Goal: Transaction & Acquisition: Book appointment/travel/reservation

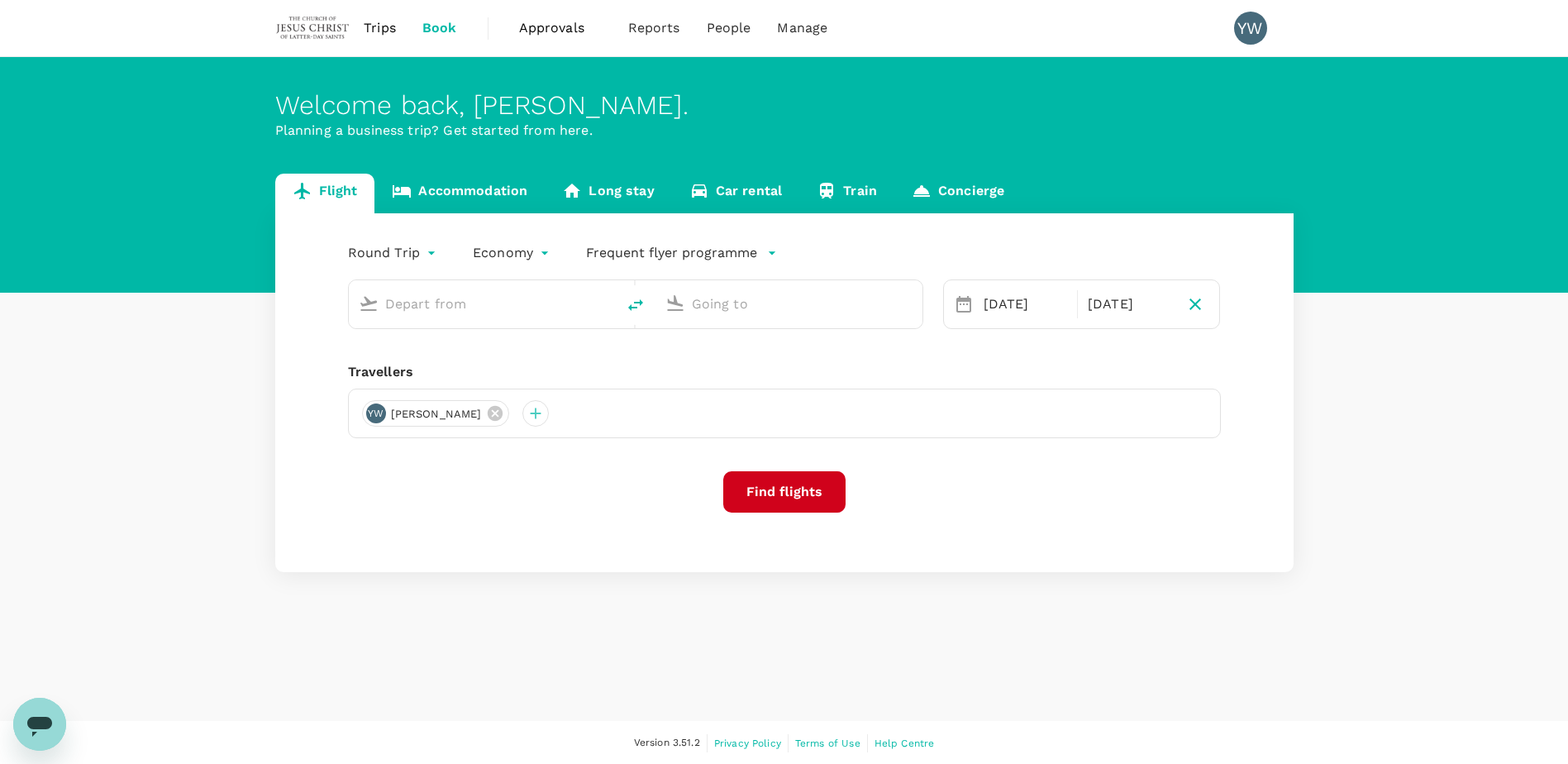
click at [367, 306] on icon at bounding box center [368, 303] width 20 height 20
type input "Kuala Lumpur Intl ([GEOGRAPHIC_DATA])"
type input "[PERSON_NAME] Intl (DMK)"
type input "Kuala Lumpur Intl ([GEOGRAPHIC_DATA])"
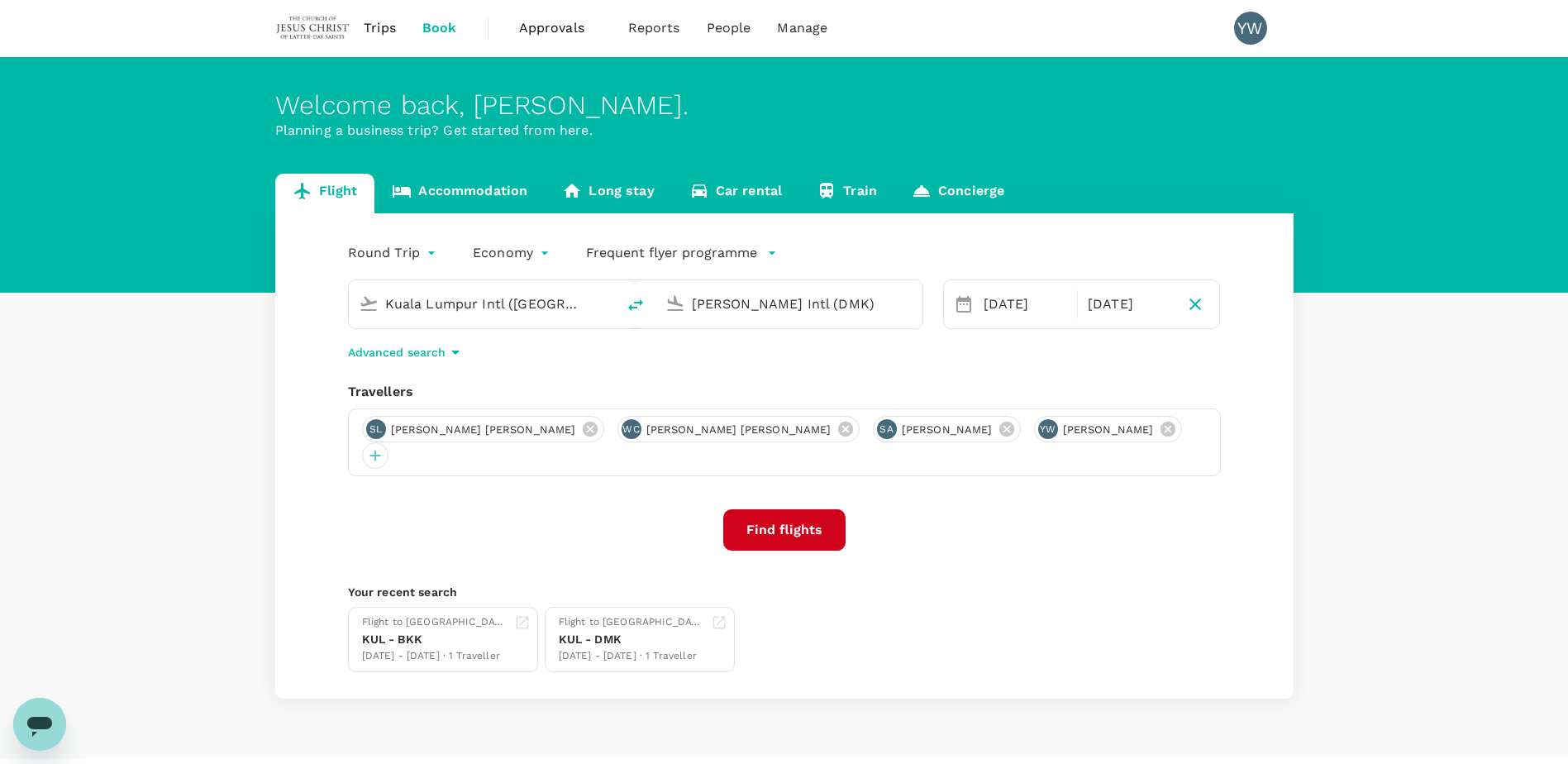
click at [769, 308] on input "[PERSON_NAME] Intl (DMK)" at bounding box center [789, 303] width 196 height 25
click at [776, 366] on p "[GEOGRAPHIC_DATA]" at bounding box center [815, 368] width 292 height 17
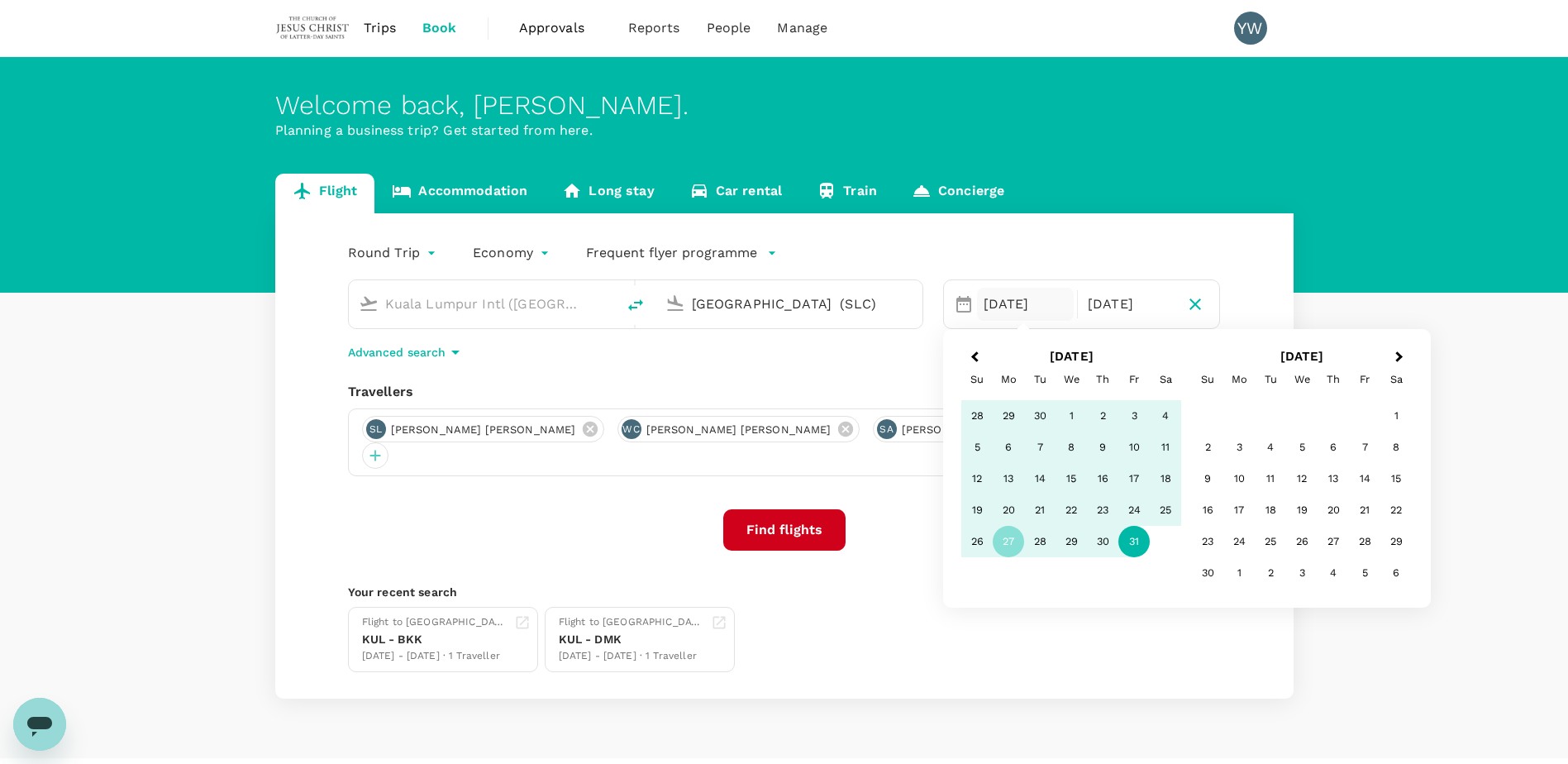
type input "[GEOGRAPHIC_DATA] (SLC)"
click at [962, 304] on icon at bounding box center [963, 304] width 20 height 20
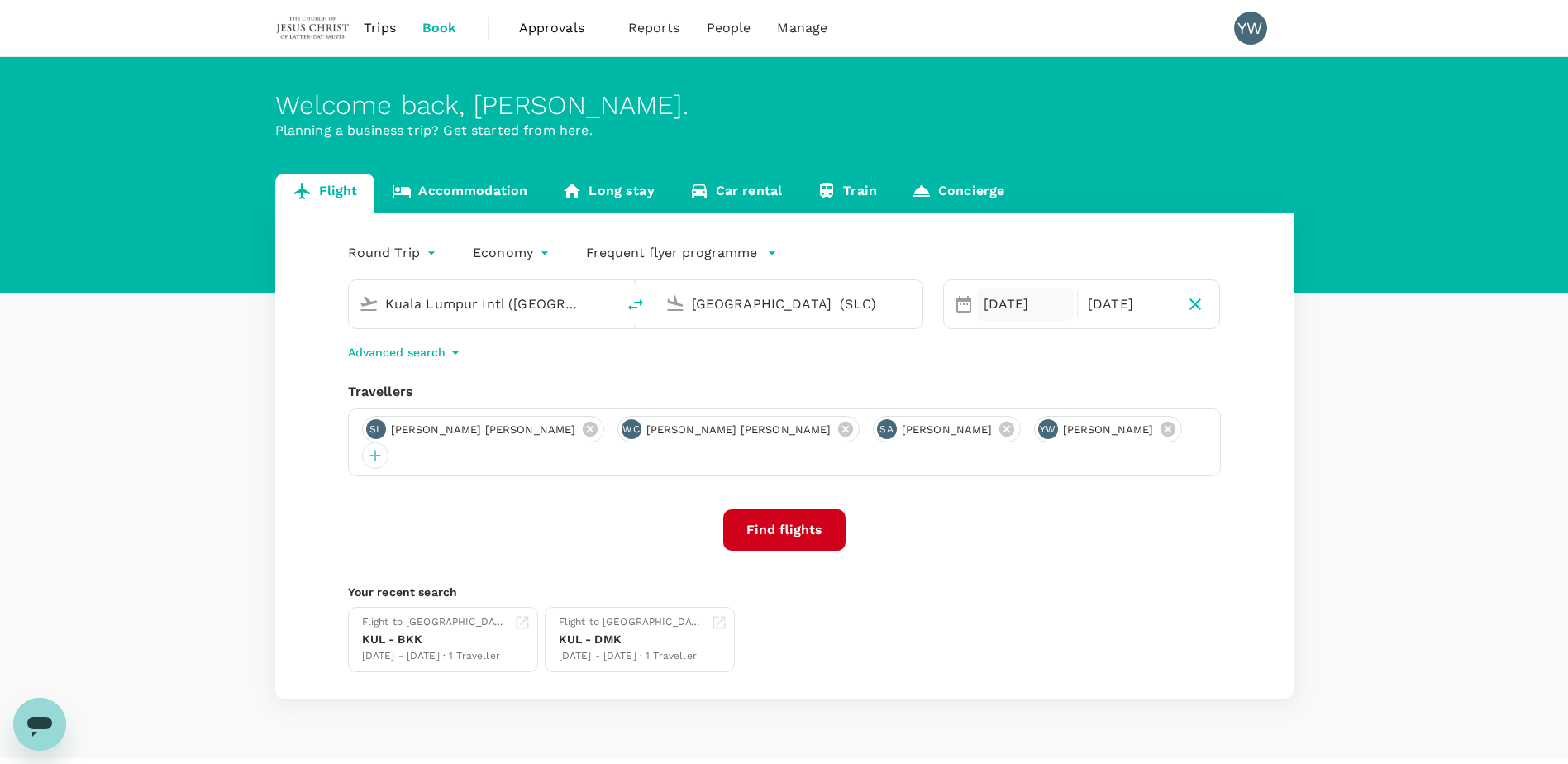
click at [1003, 306] on div "[DATE]" at bounding box center [1025, 304] width 97 height 33
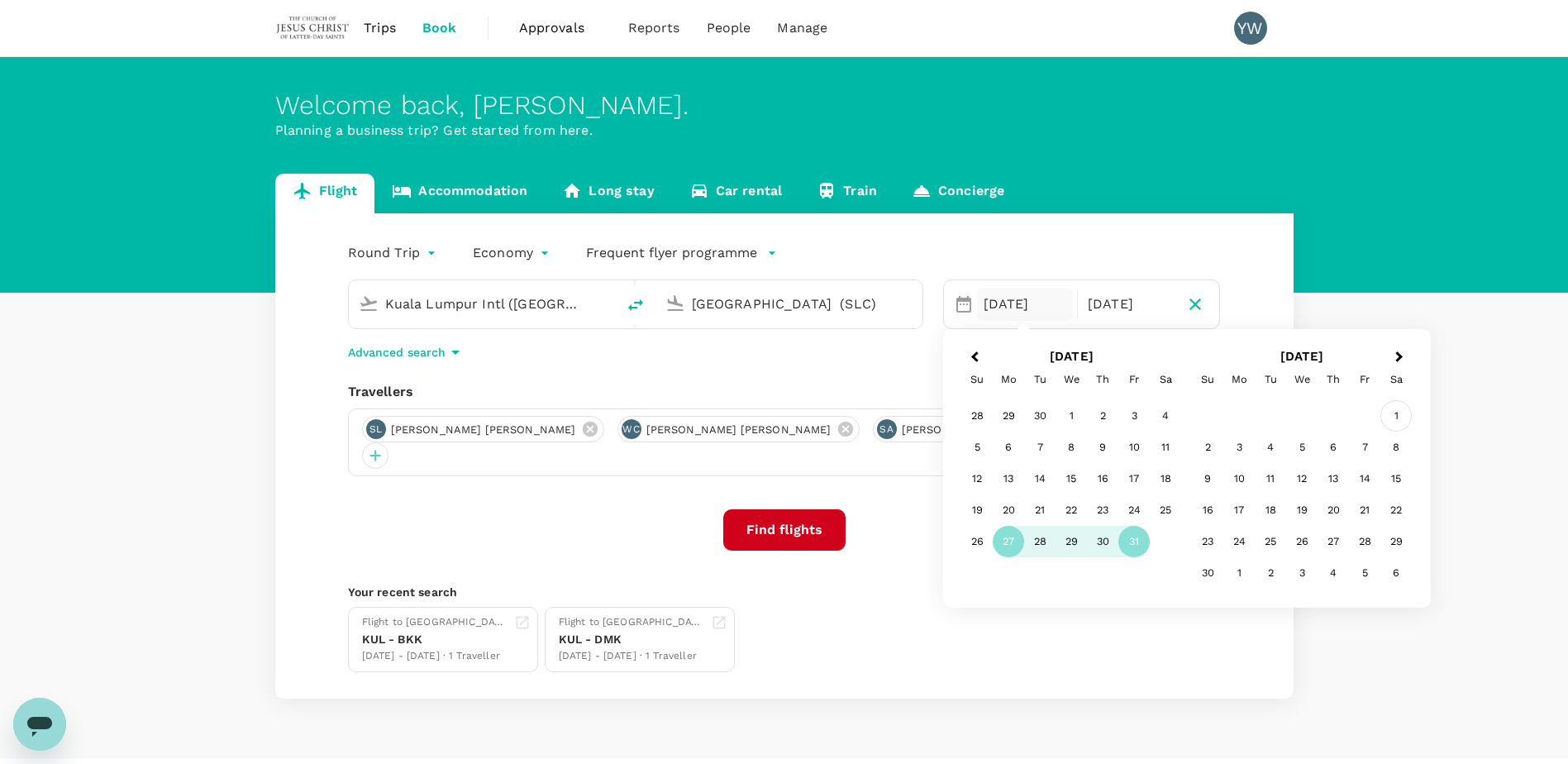
click at [1394, 417] on div "1" at bounding box center [1396, 416] width 32 height 32
click at [1106, 303] on p "Return" at bounding box center [1129, 304] width 83 height 20
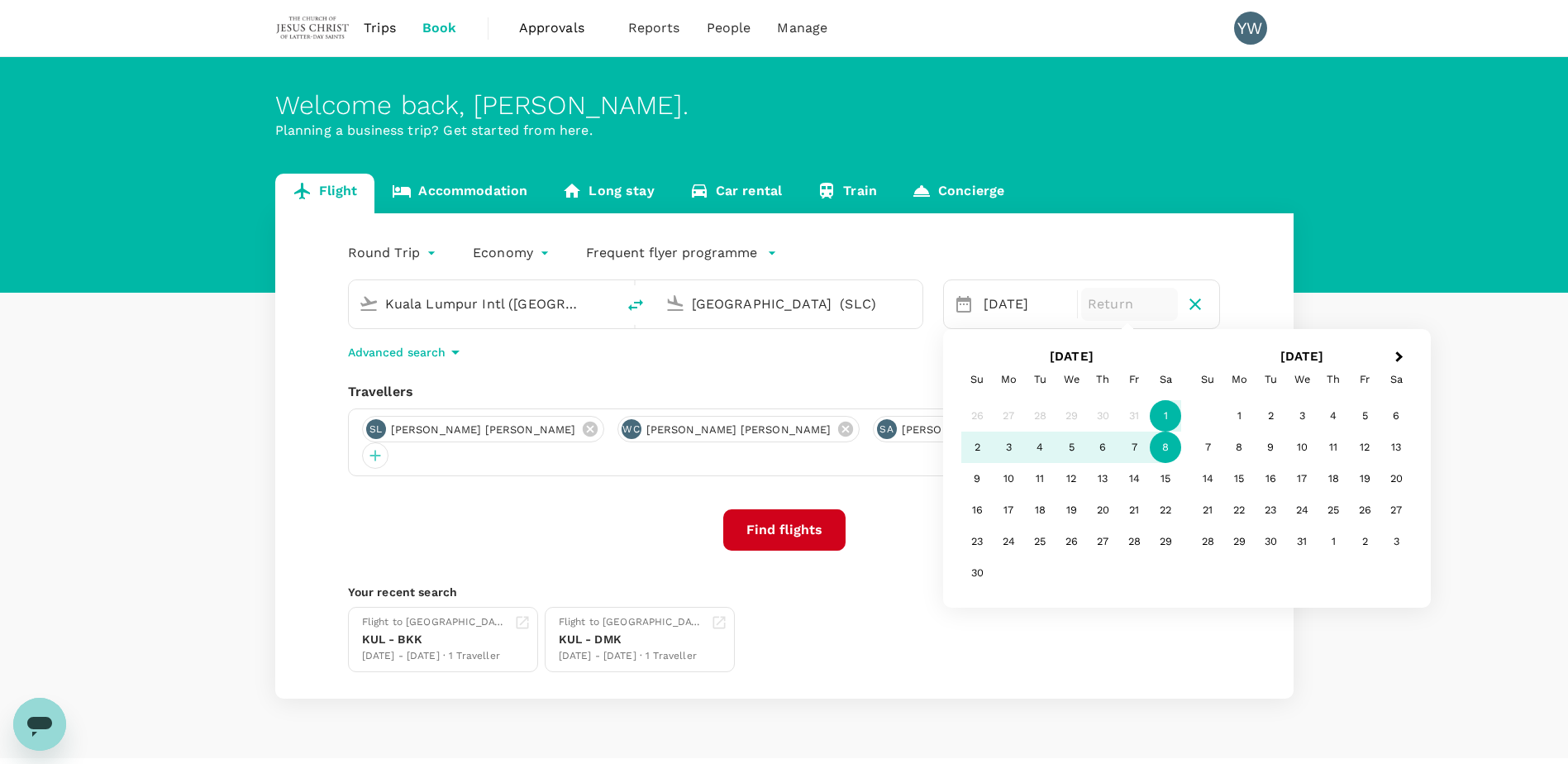
click at [1169, 448] on div "8" at bounding box center [1165, 447] width 32 height 32
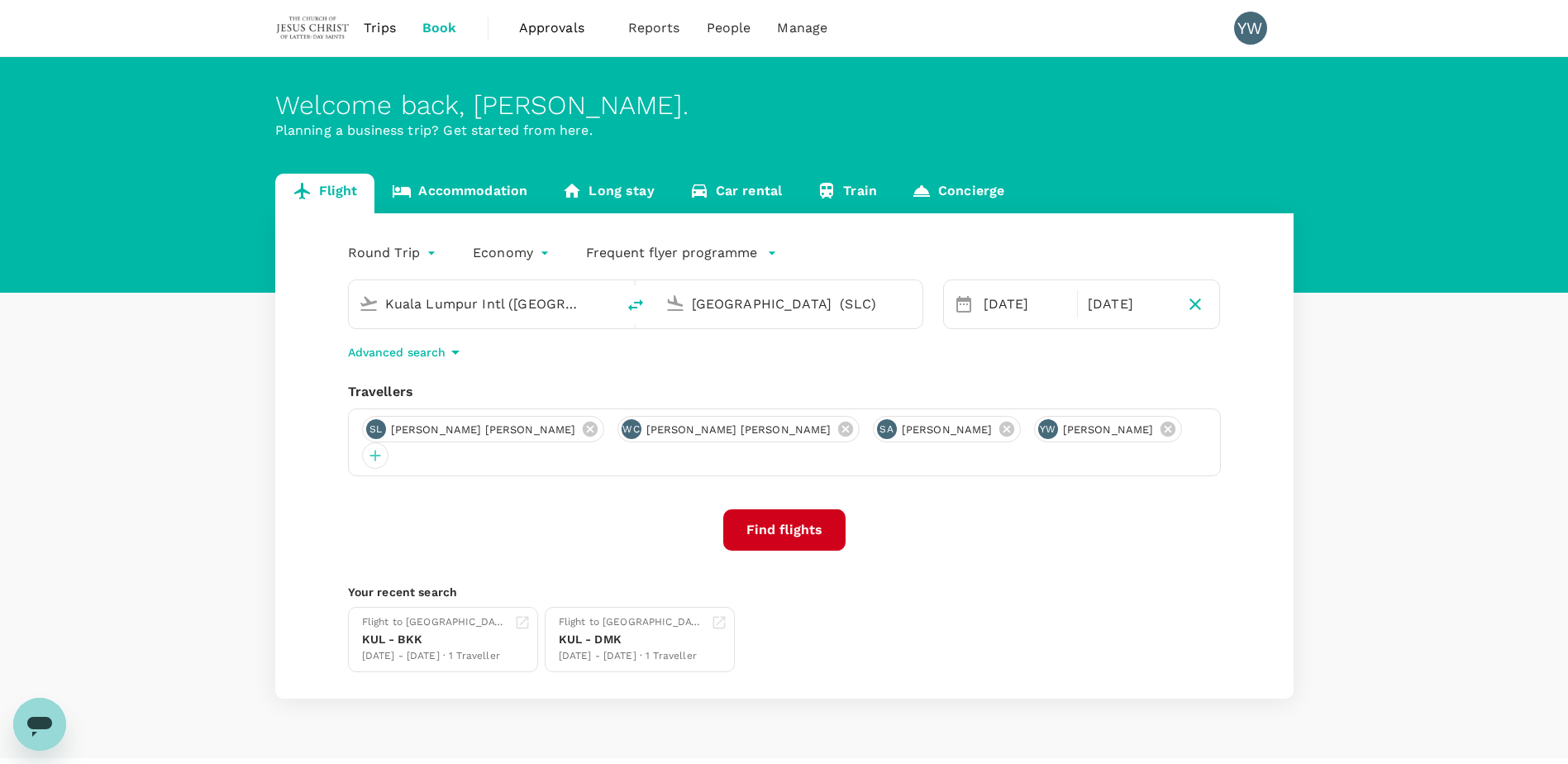
scroll to position [21, 0]
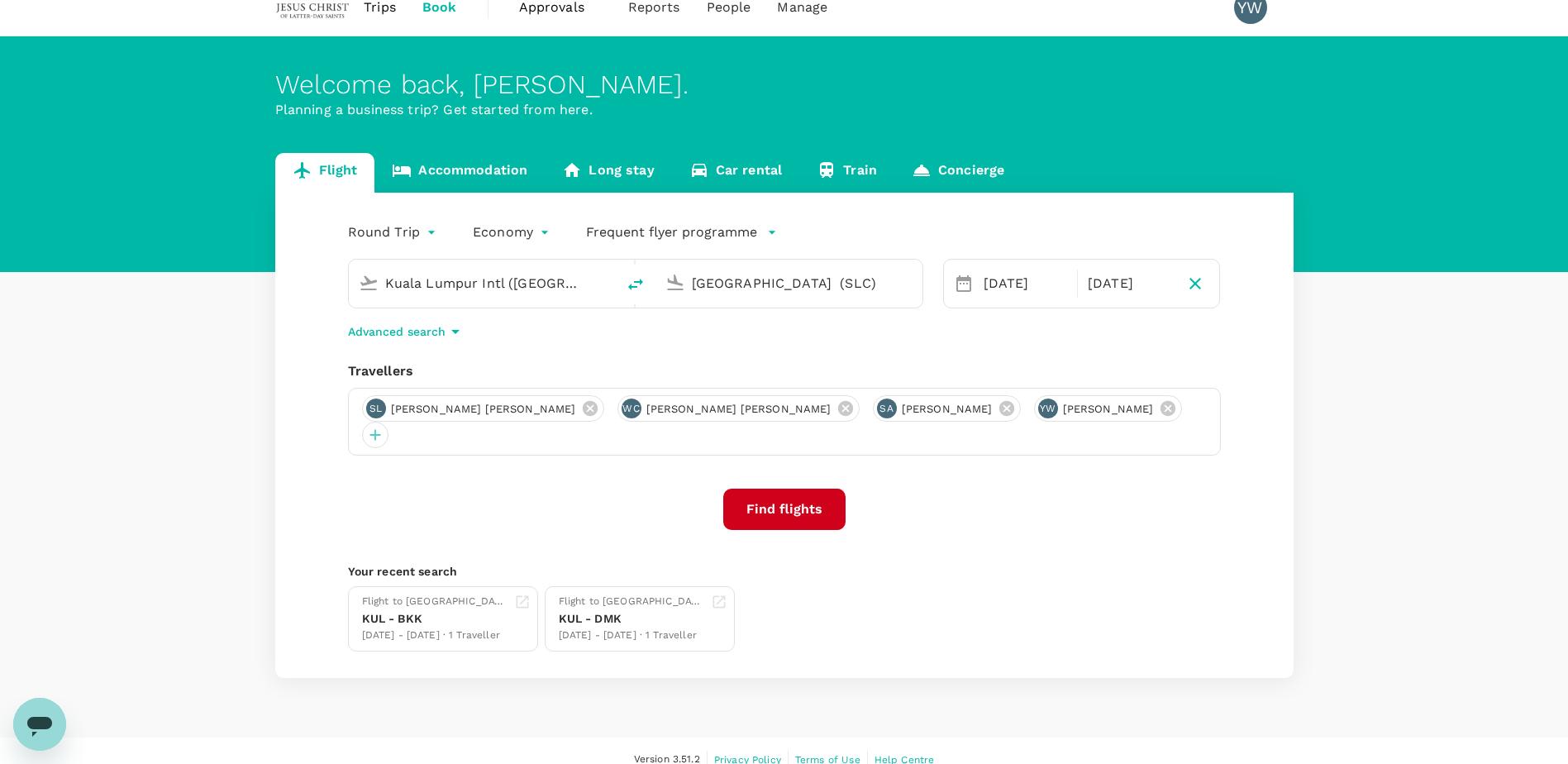
click at [790, 502] on button "Find flights" at bounding box center [784, 509] width 122 height 41
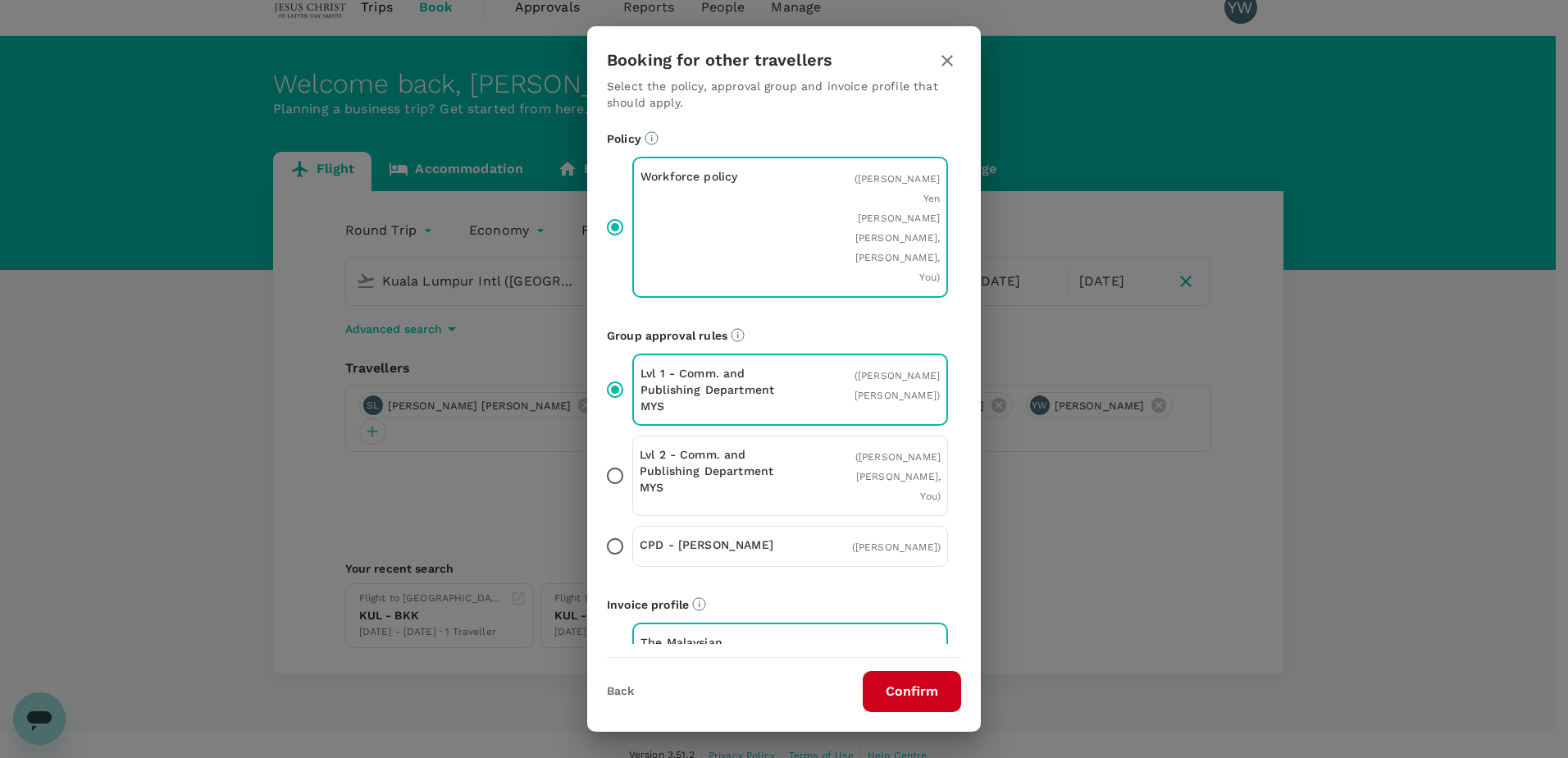
click at [952, 62] on icon "button" at bounding box center [947, 60] width 20 height 20
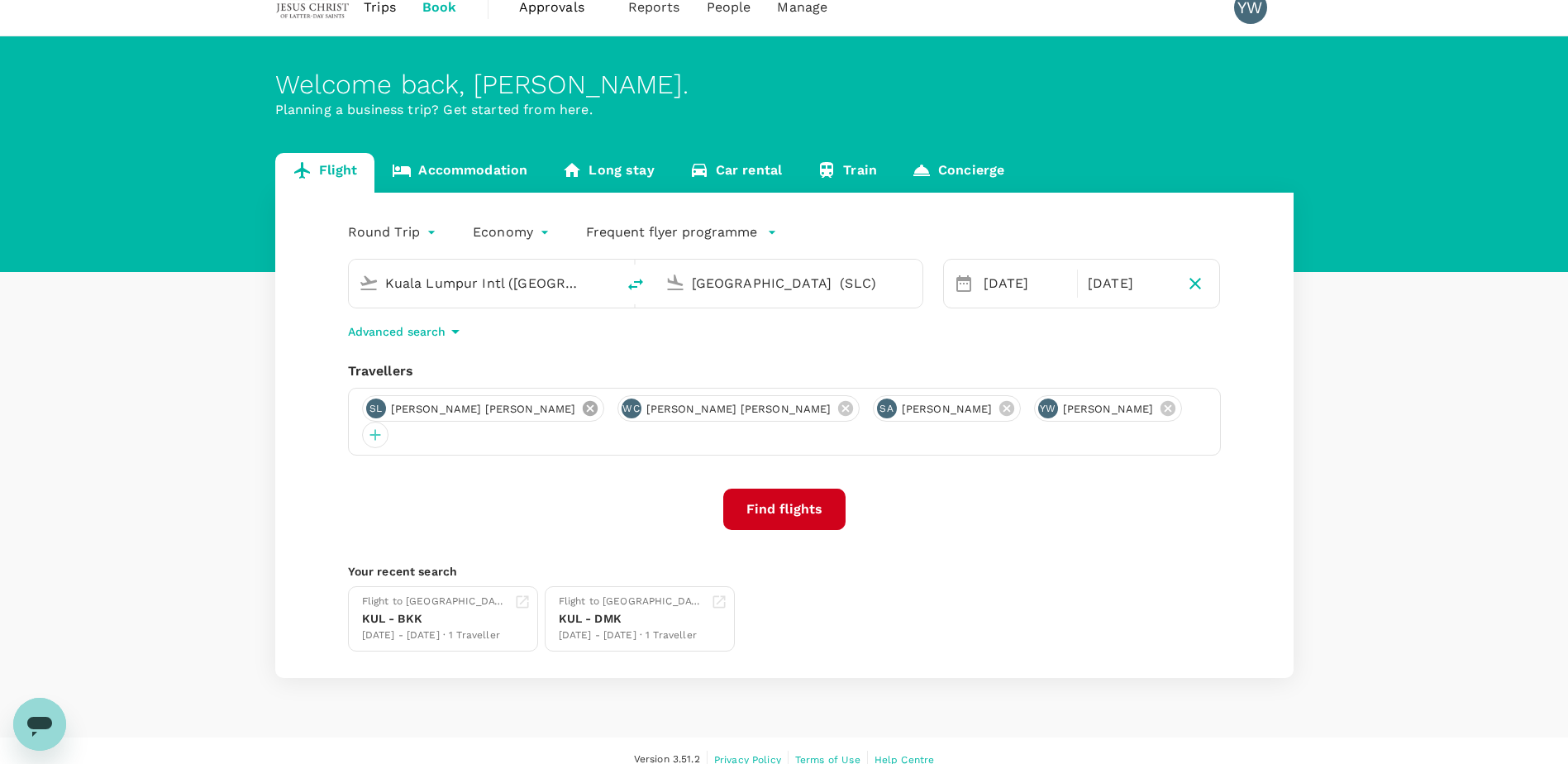
click at [582, 409] on icon at bounding box center [589, 408] width 15 height 15
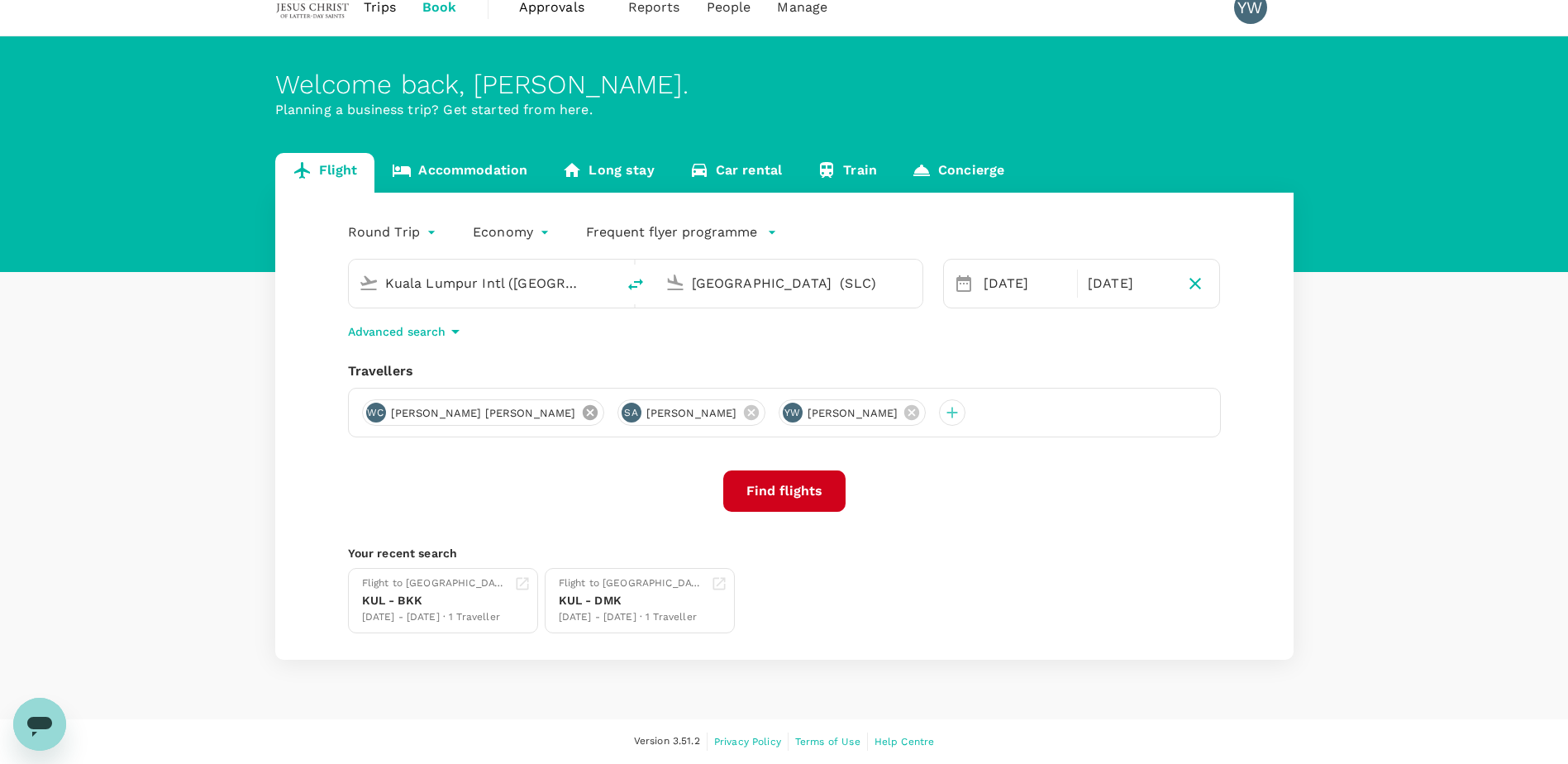
click at [582, 410] on icon at bounding box center [589, 412] width 15 height 15
click at [503, 411] on icon at bounding box center [495, 412] width 15 height 15
click at [786, 498] on button "Find flights" at bounding box center [784, 491] width 122 height 41
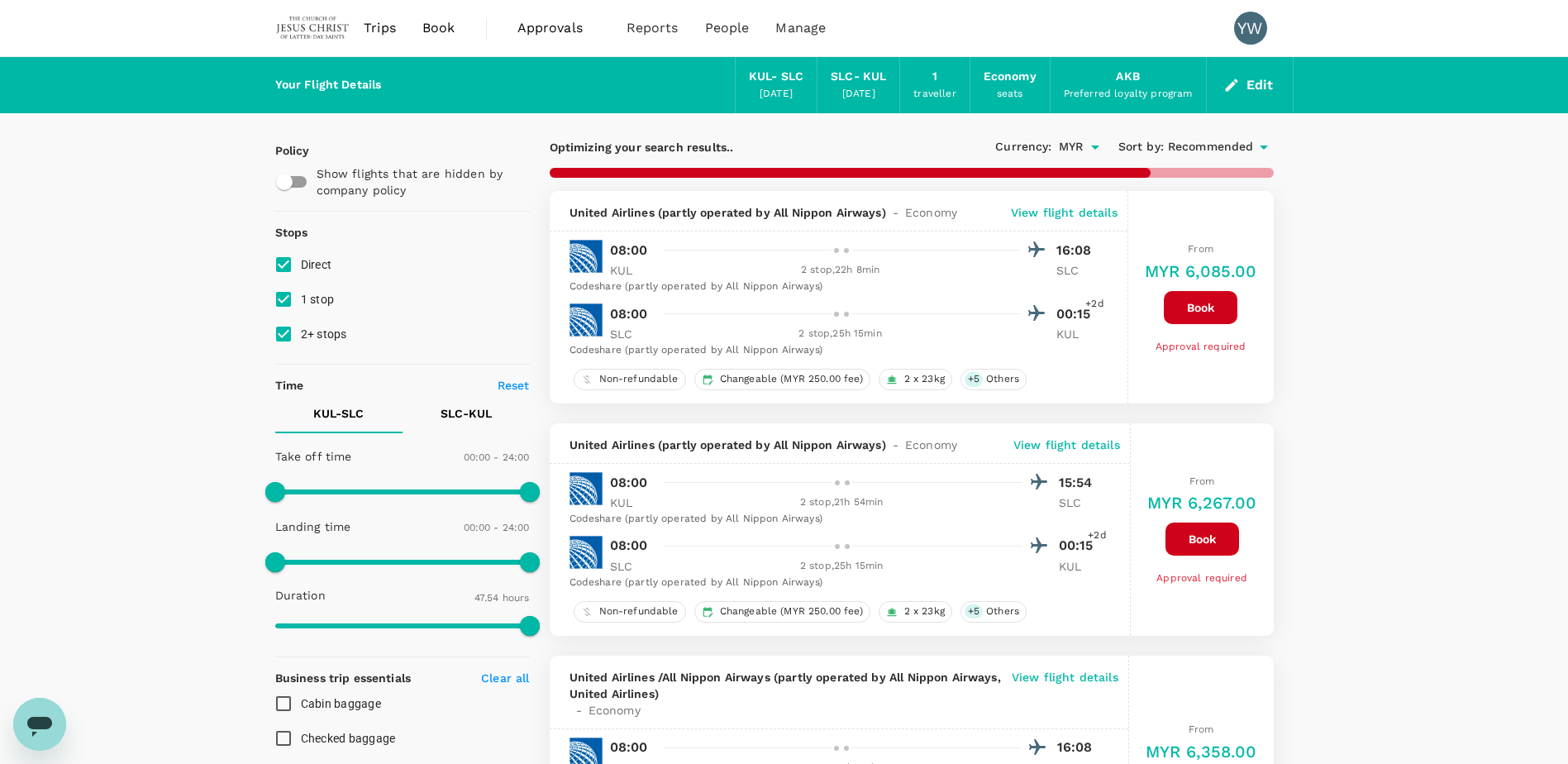
type input "2982"
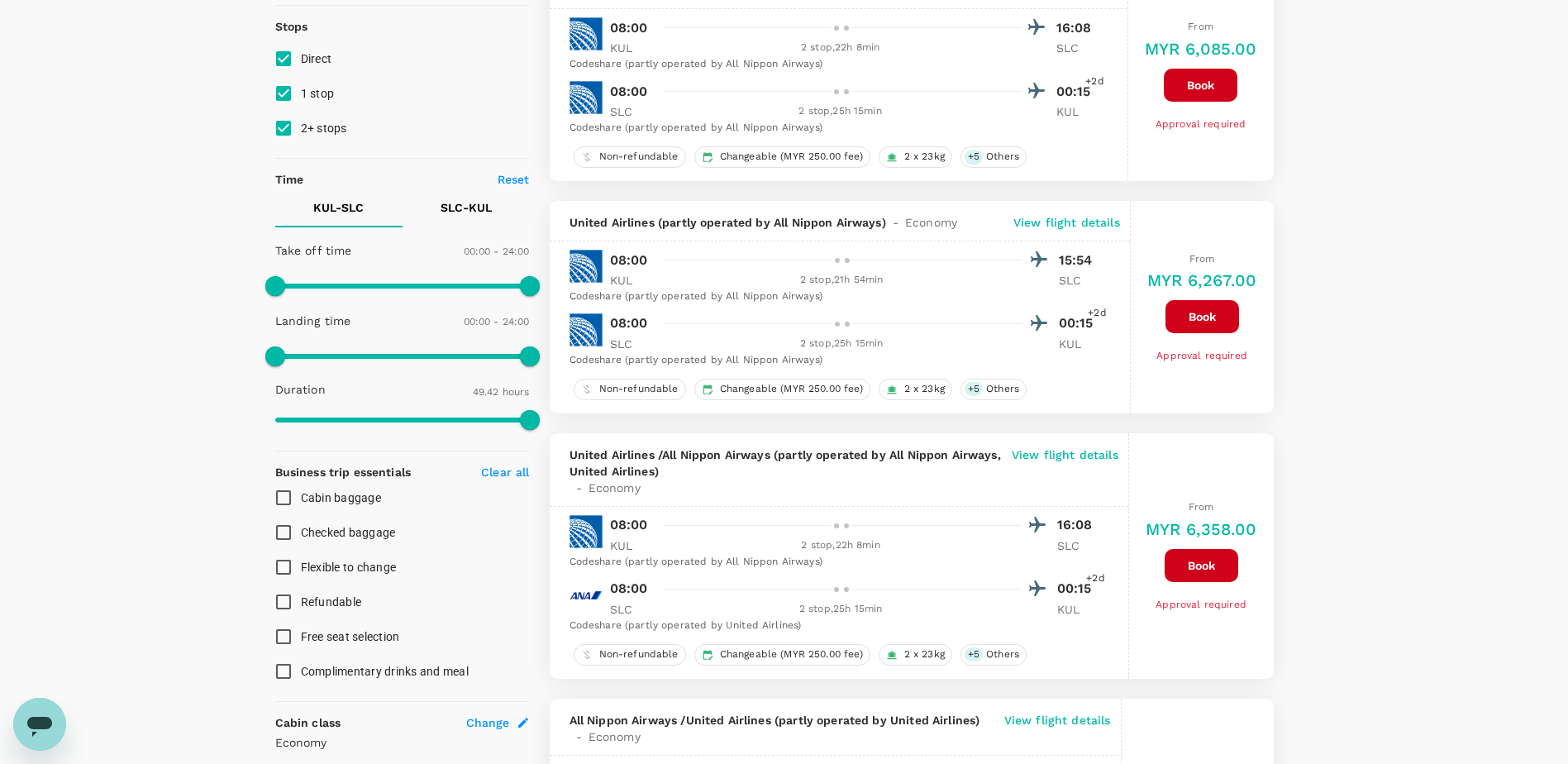
scroll to position [165, 0]
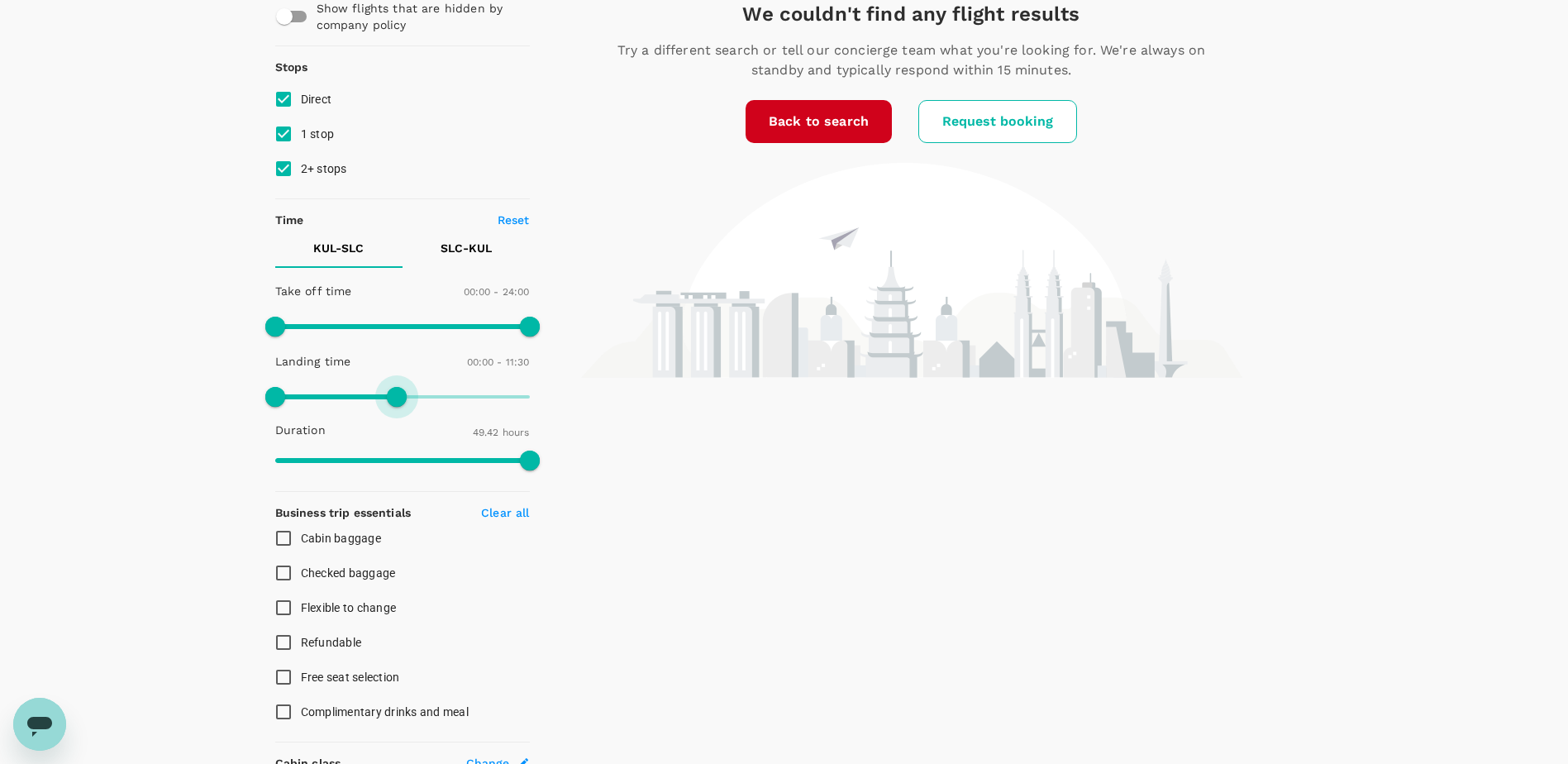
type input "720"
drag, startPoint x: 524, startPoint y: 393, endPoint x: 403, endPoint y: 402, distance: 121.3
click at [403, 402] on span at bounding box center [403, 397] width 20 height 20
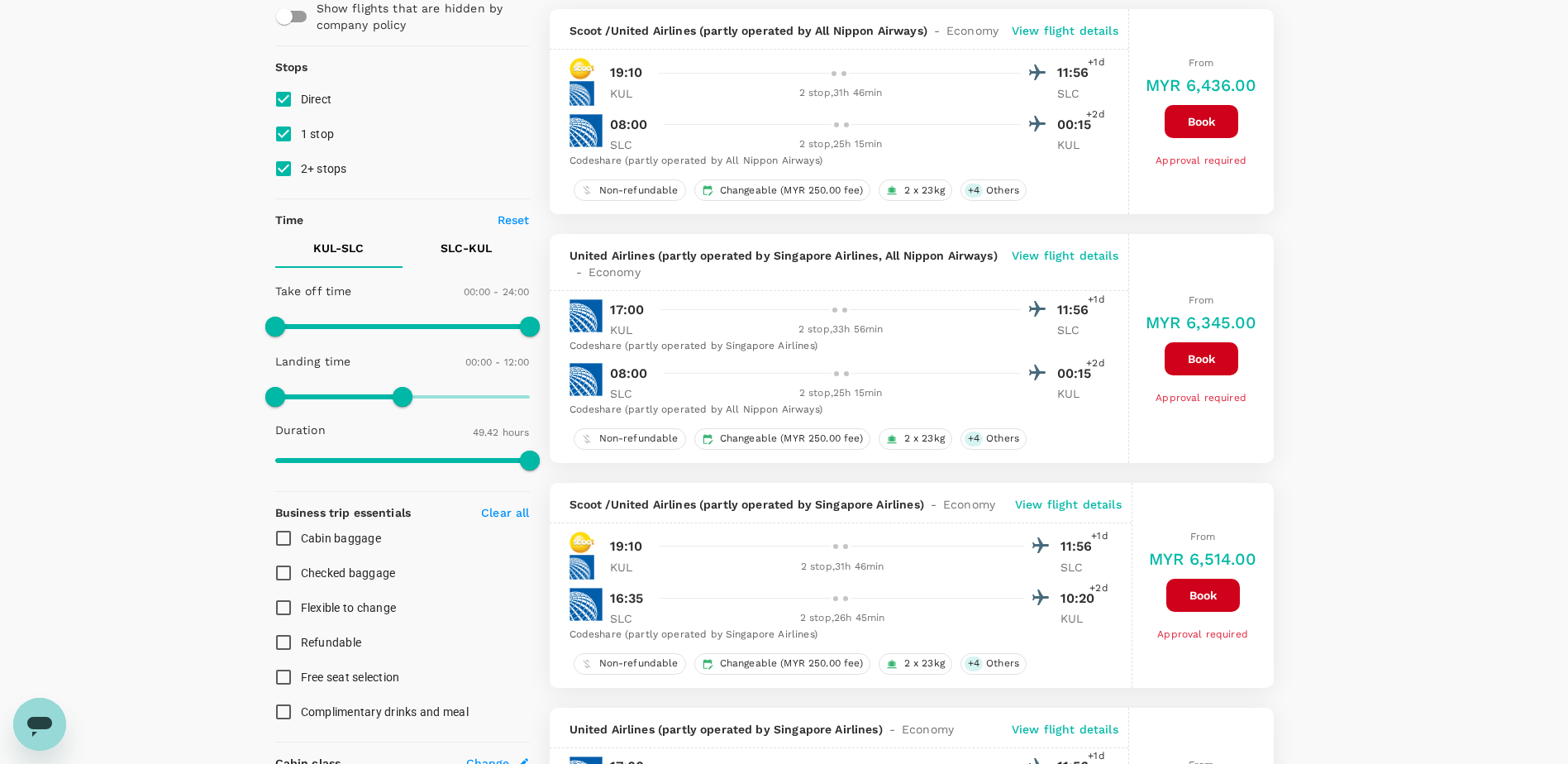
click at [475, 254] on p "SLC - KUL" at bounding box center [466, 248] width 51 height 17
drag, startPoint x: 271, startPoint y: 331, endPoint x: 406, endPoint y: 331, distance: 135.0
click at [406, 331] on span at bounding box center [407, 326] width 20 height 20
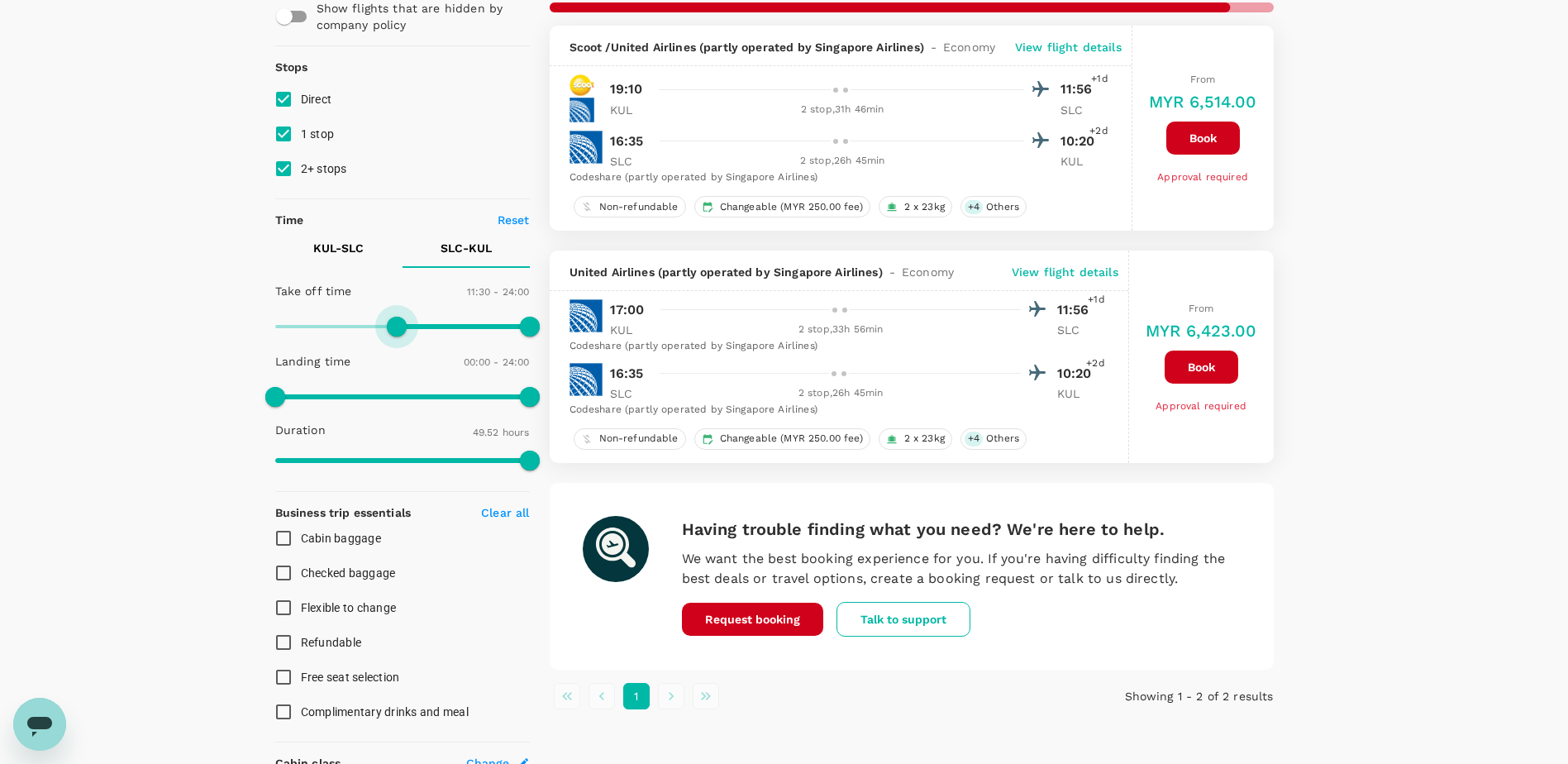
click at [397, 324] on span at bounding box center [396, 326] width 20 height 20
type input "660"
type input "MYR"
type input "630"
drag, startPoint x: 399, startPoint y: 325, endPoint x: 386, endPoint y: 325, distance: 13.0
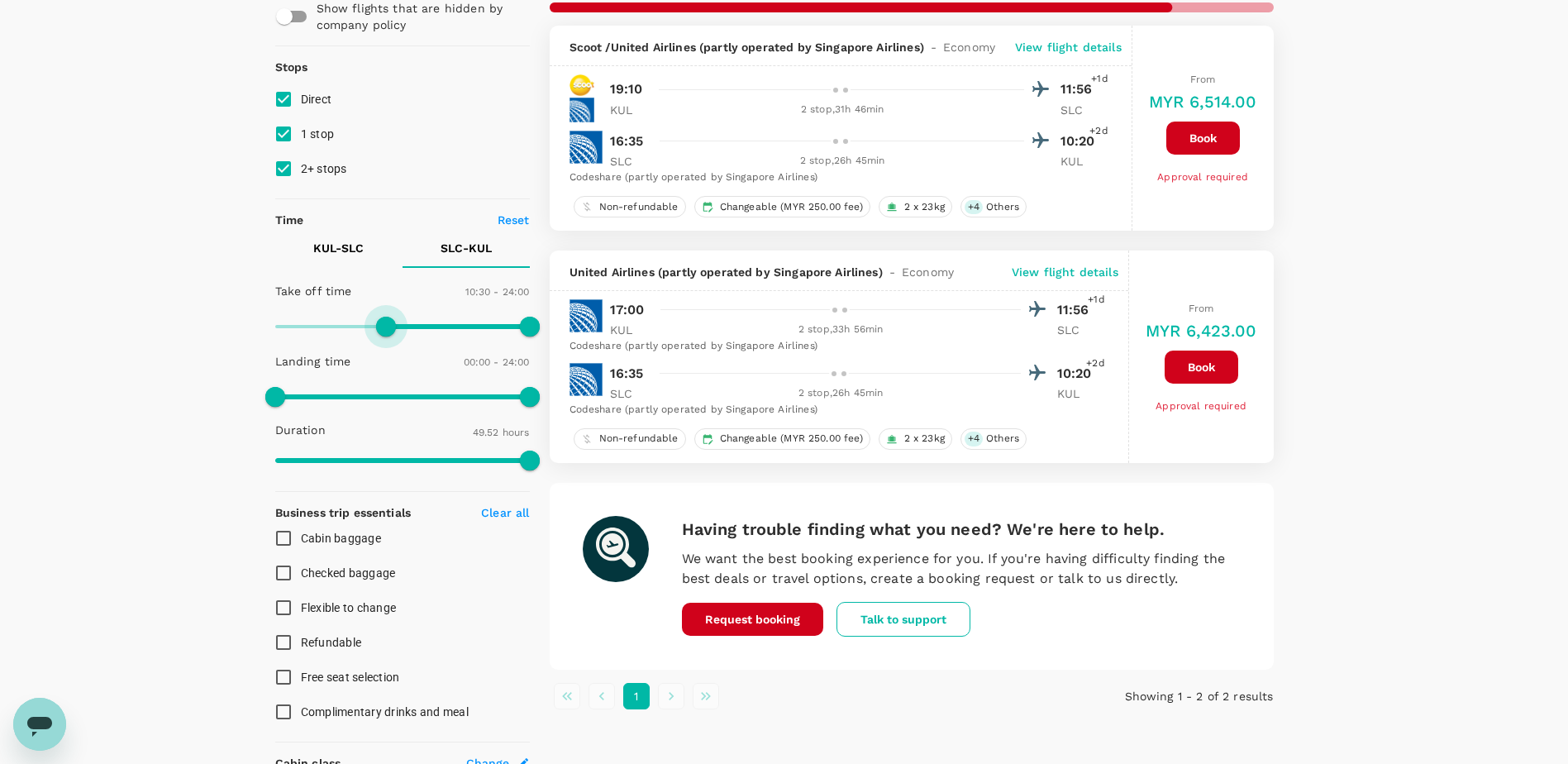
click at [386, 325] on span at bounding box center [386, 326] width 20 height 20
type input "MYR"
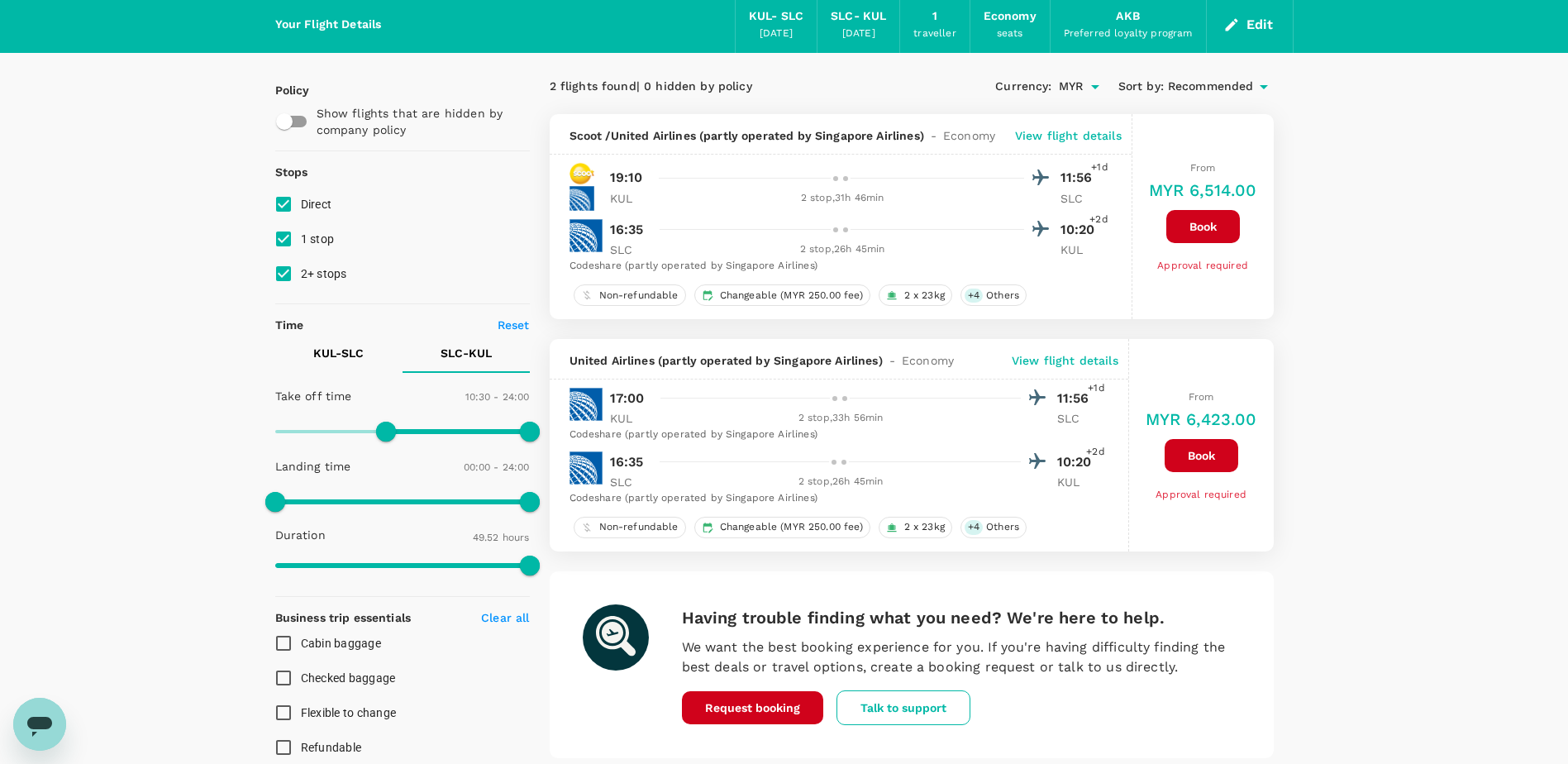
scroll to position [83, 0]
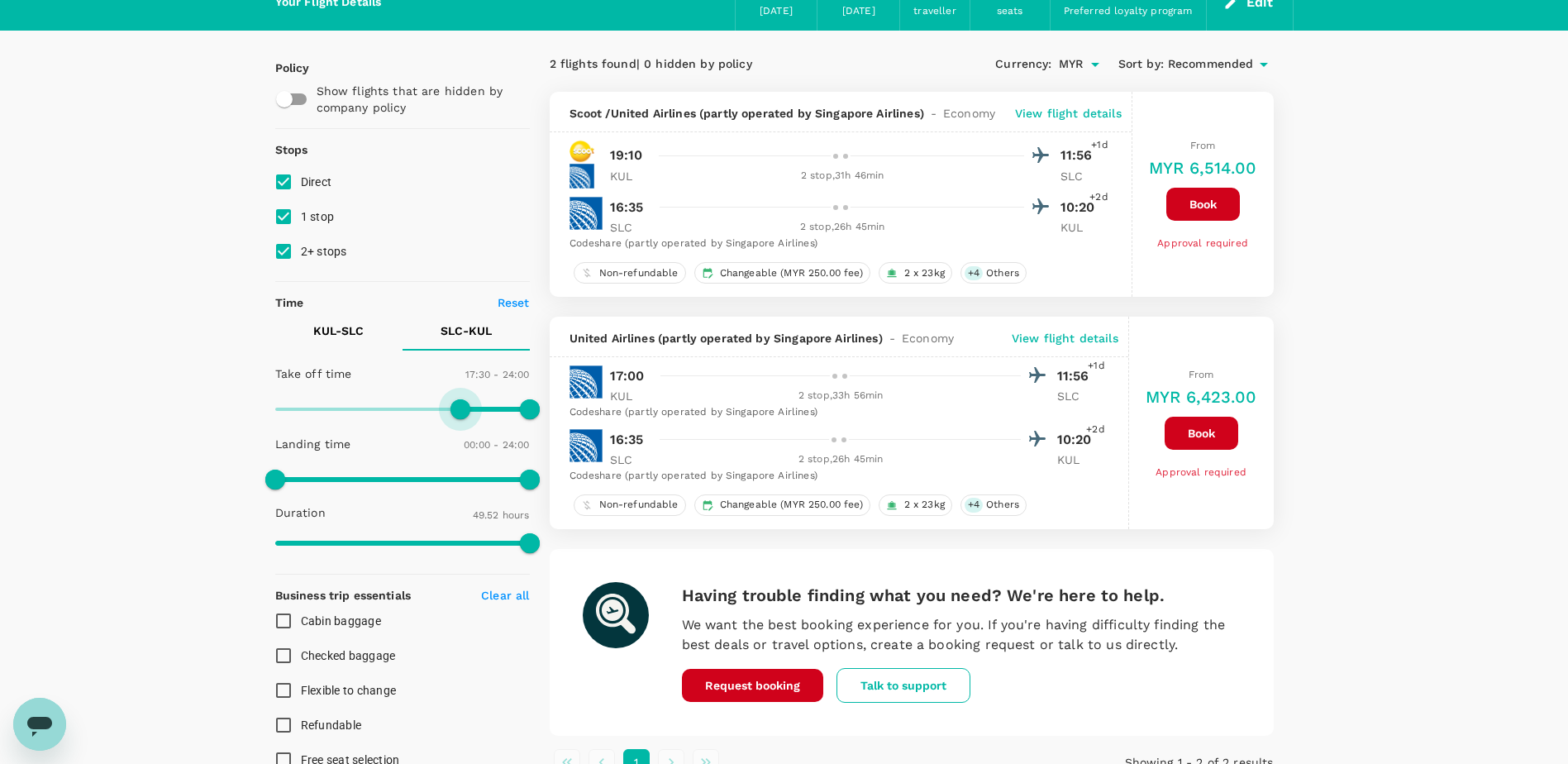
type input "1080"
drag, startPoint x: 382, startPoint y: 414, endPoint x: 463, endPoint y: 418, distance: 81.1
click at [463, 418] on span at bounding box center [466, 409] width 20 height 20
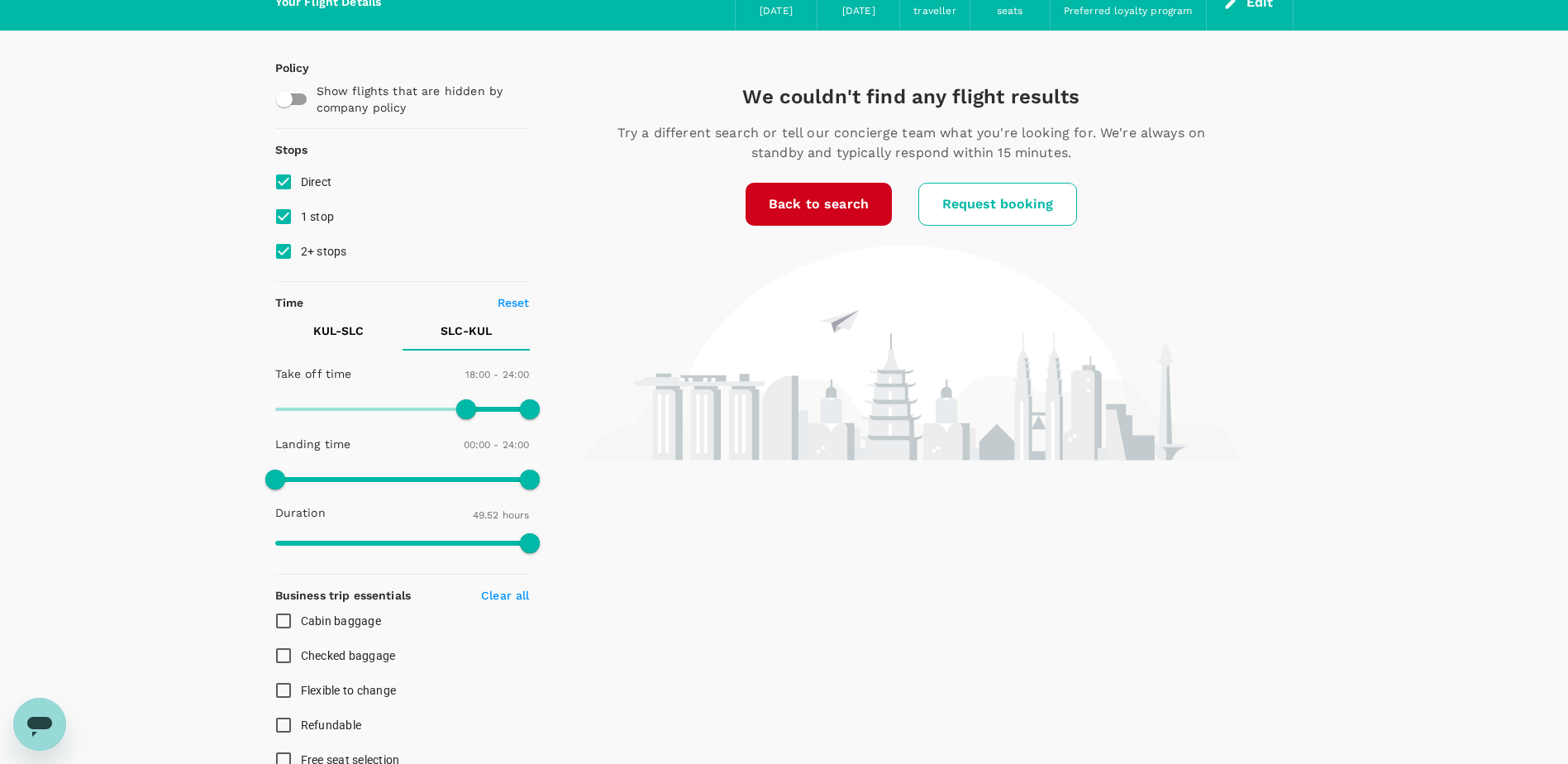
scroll to position [0, 0]
